Goal: Transaction & Acquisition: Obtain resource

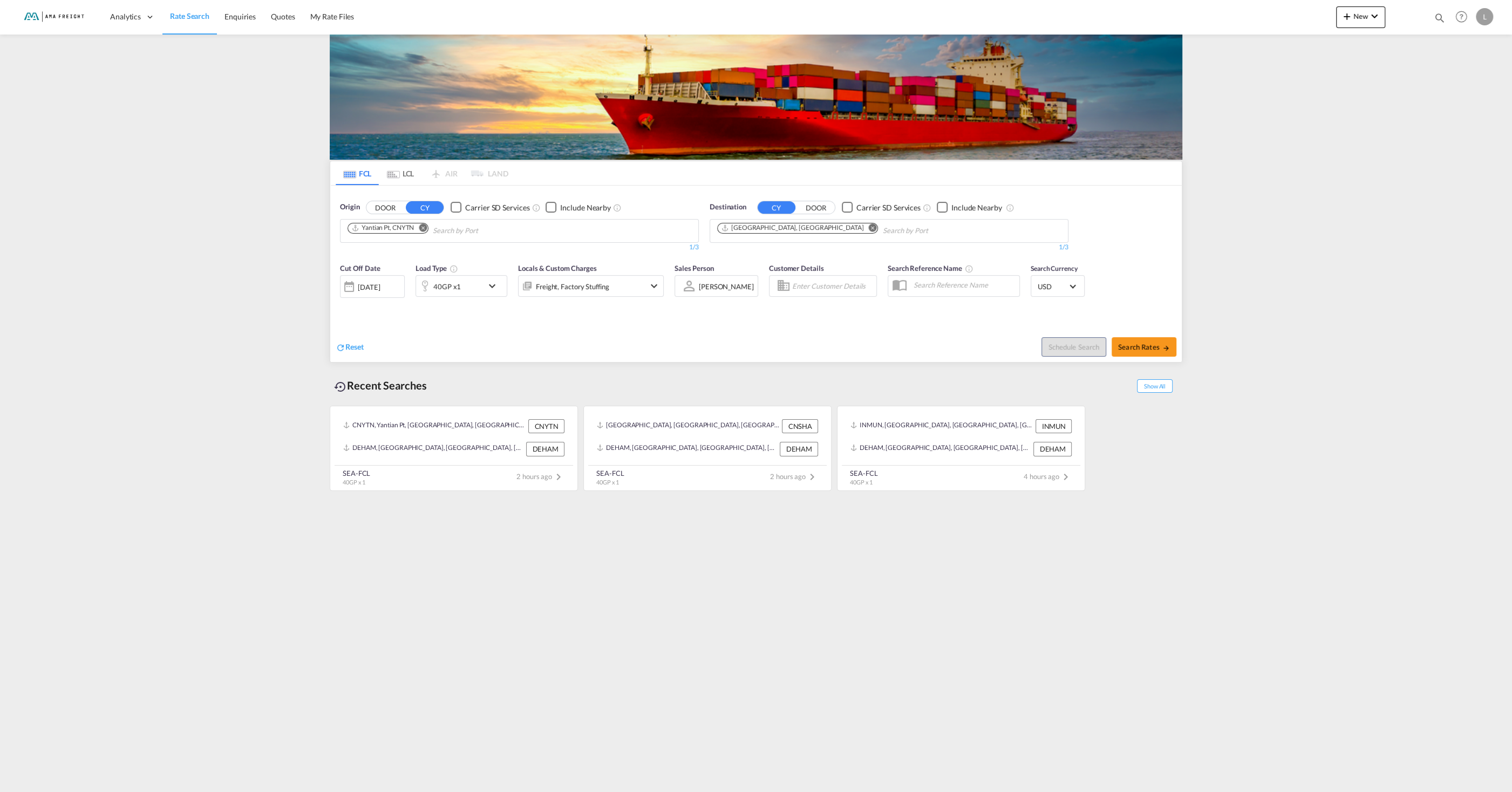
click at [423, 229] on md-icon "Remove" at bounding box center [423, 228] width 8 height 8
click at [869, 225] on md-icon "Remove" at bounding box center [873, 228] width 8 height 8
click at [399, 225] on input "Chips input." at bounding box center [399, 231] width 103 height 17
type input "[GEOGRAPHIC_DATA]"
click at [389, 256] on div "[GEOGRAPHIC_DATA] [GEOGRAPHIC_DATA] DEHAM" at bounding box center [431, 255] width 205 height 32
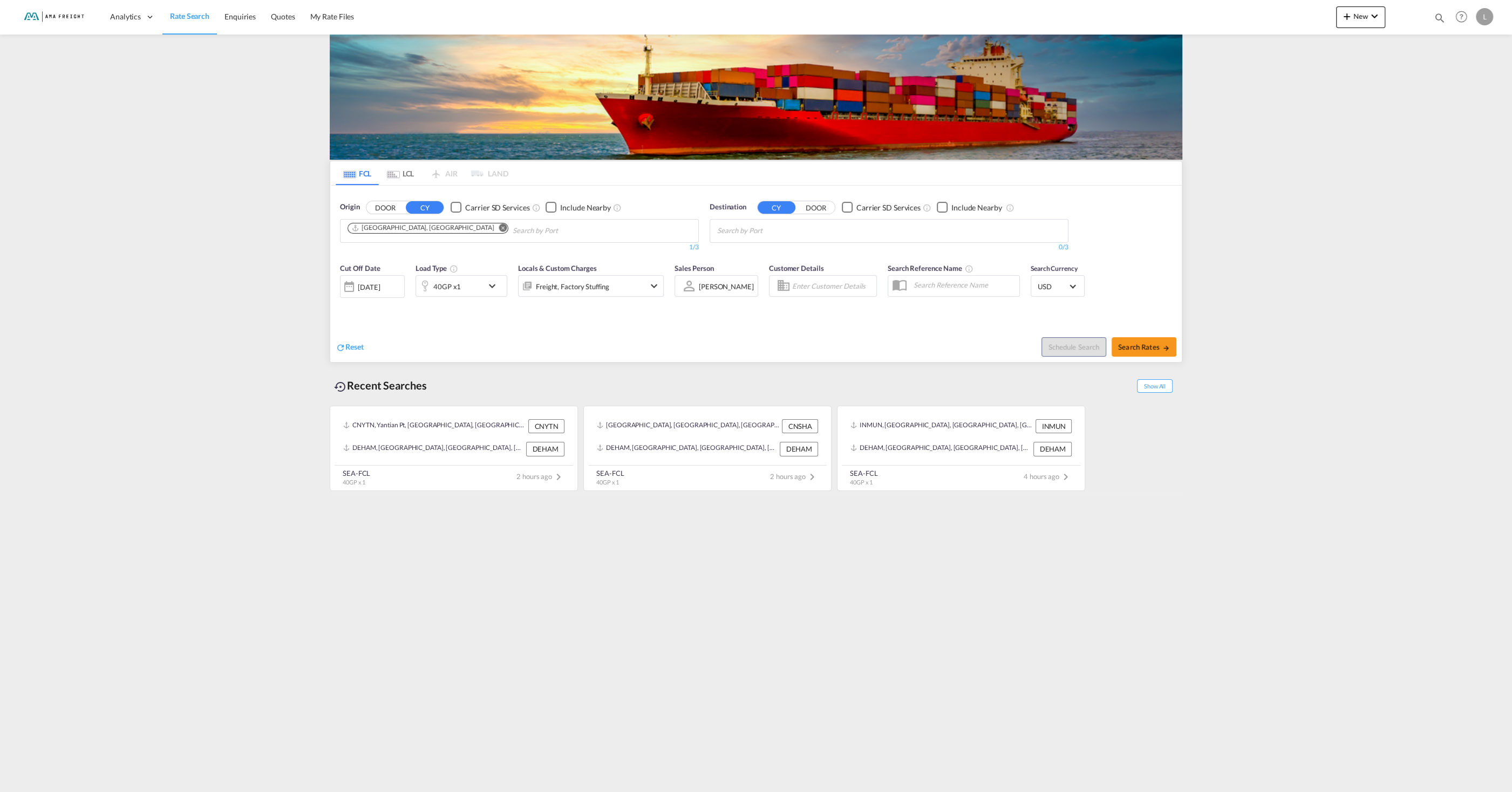
click at [769, 234] on input "Chips input." at bounding box center [768, 231] width 103 height 17
type input "izmir"
click at [799, 246] on div "Izmir [GEOGRAPHIC_DATA] TRIZM" at bounding box center [801, 255] width 205 height 32
click at [1138, 346] on span "Search Rates" at bounding box center [1144, 347] width 52 height 9
type input "DEHAM to TRIZM / [DATE]"
